Goal: Task Accomplishment & Management: Use online tool/utility

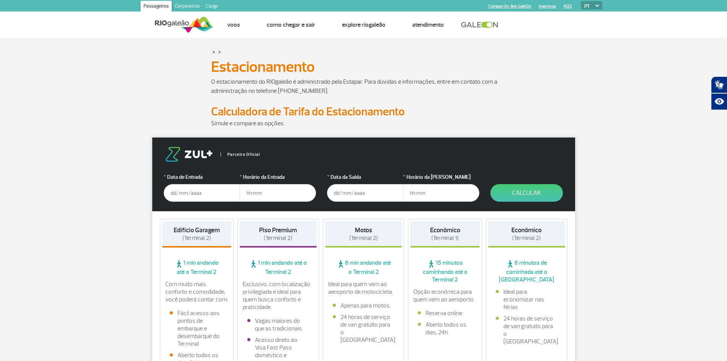
click at [209, 195] on input "text" at bounding box center [202, 193] width 76 height 18
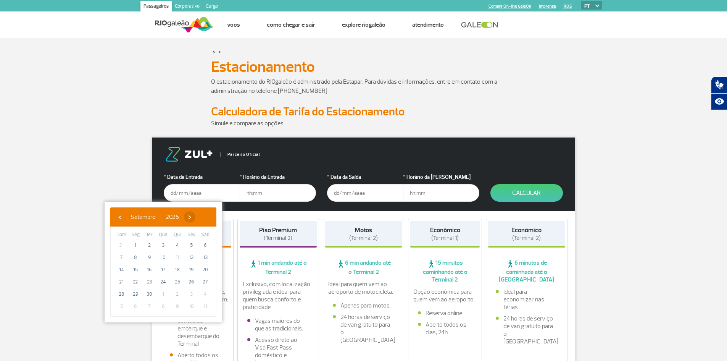
click at [195, 218] on span "›" at bounding box center [189, 216] width 11 height 11
click at [138, 270] on span "13" at bounding box center [135, 269] width 12 height 12
type input "[DATE]"
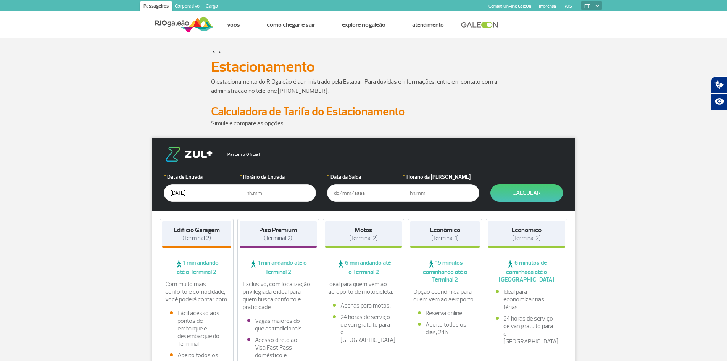
click at [355, 194] on input "text" at bounding box center [365, 193] width 76 height 18
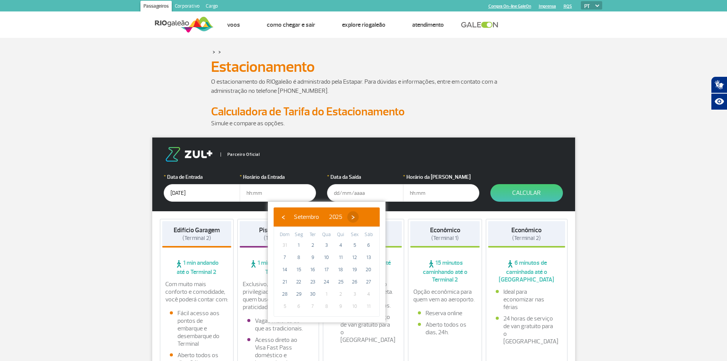
click at [359, 218] on span "›" at bounding box center [352, 216] width 11 height 11
click at [298, 280] on span "20" at bounding box center [299, 282] width 12 height 12
type input "[DATE]"
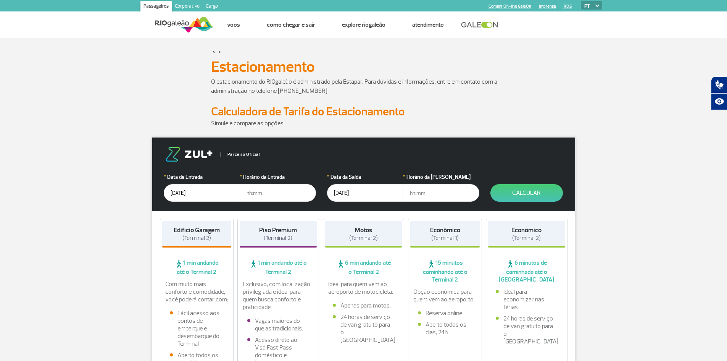
click at [277, 193] on input "text" at bounding box center [278, 193] width 76 height 18
type input "3"
type input "03:00"
type input "09:00"
click at [514, 188] on button "Calcular" at bounding box center [526, 193] width 73 height 18
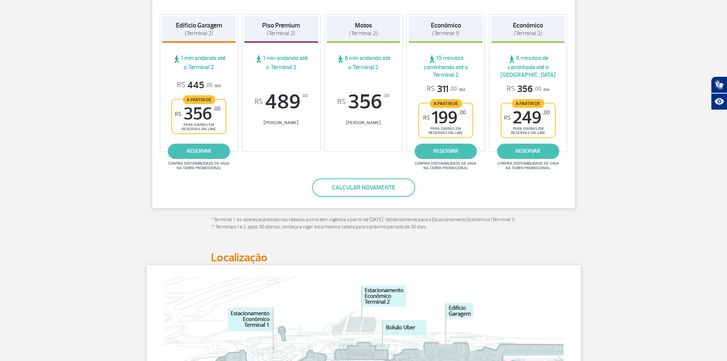
scroll to position [153, 0]
